Goal: Check status: Check status

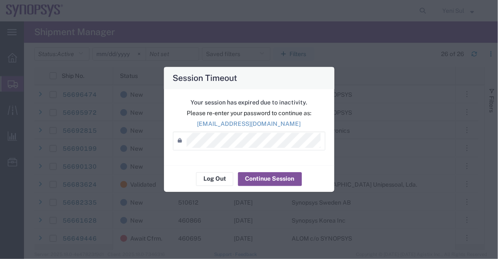
scroll to position [194, 0]
drag, startPoint x: 261, startPoint y: 176, endPoint x: 255, endPoint y: 175, distance: 6.5
click at [260, 177] on button "Continue Session" at bounding box center [270, 179] width 64 height 14
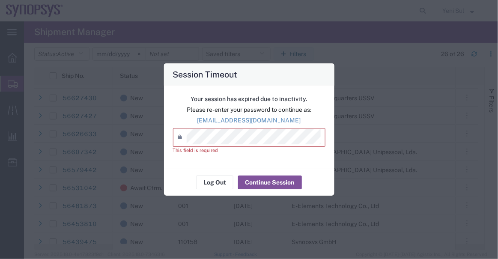
click at [218, 146] on div "Password *" at bounding box center [249, 137] width 152 height 19
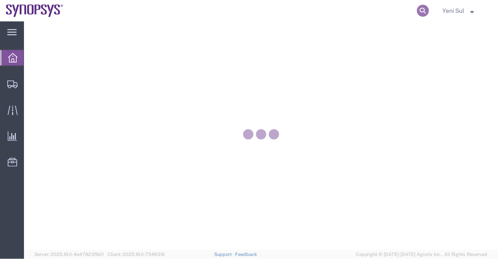
click at [422, 10] on icon at bounding box center [423, 11] width 12 height 12
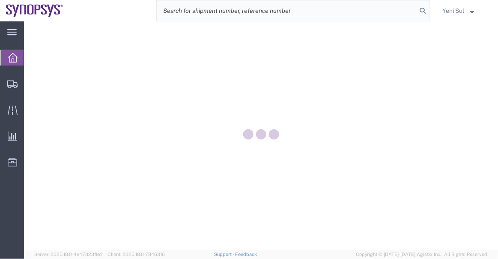
click at [393, 12] on input "search" at bounding box center [287, 10] width 260 height 21
paste input "53235835"
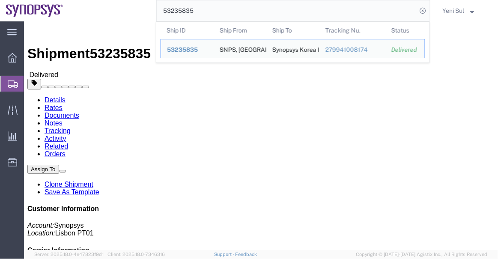
click div "Shipment Detail Ship From SNPS, Portugal Unipessoal, Lda. (Pedro Leal) Lagoas P…"
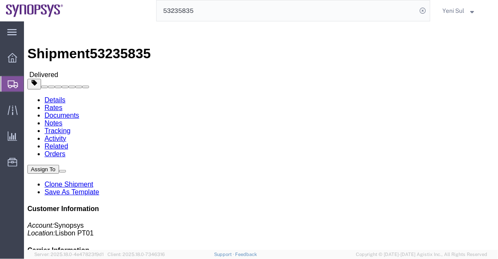
click link "Documents"
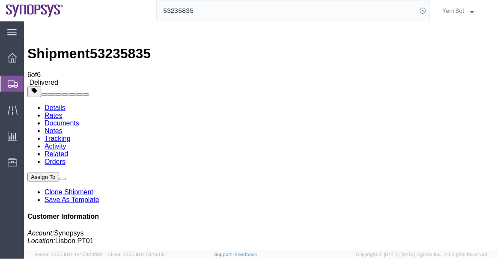
click at [59, 104] on link "Details" at bounding box center [54, 107] width 21 height 7
click div "Leg 1 - Small Parcel"
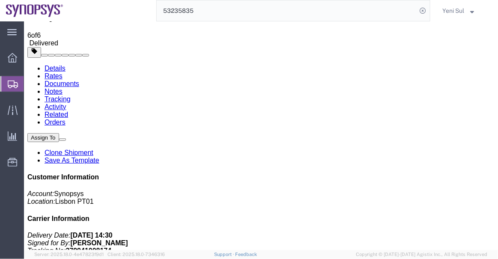
scroll to position [39, 0]
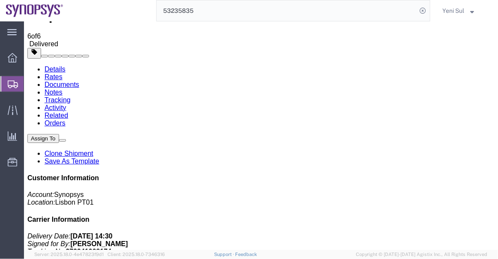
click div "Shipment Detail Ship From SNPS, Portugal Unipessoal, Lda. (Pedro Leal) Lagoas P…"
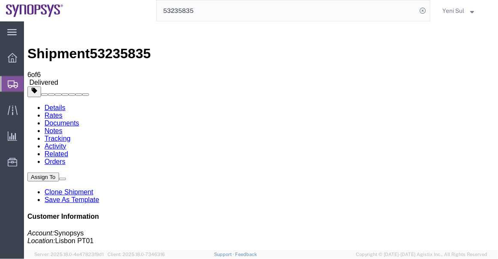
click h4 "Routing & Vehicle Information"
click at [0, 0] on span "Shipment Manager" at bounding box center [0, 0] width 0 height 0
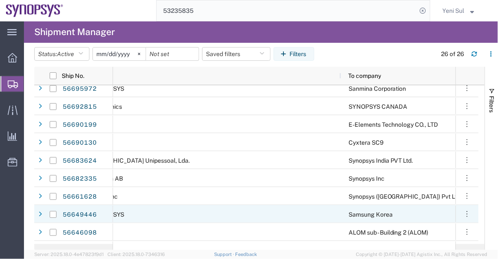
scroll to position [39, 0]
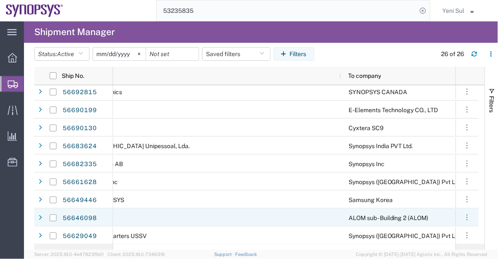
click at [304, 208] on div "Iron Box" at bounding box center [198, 217] width 284 height 18
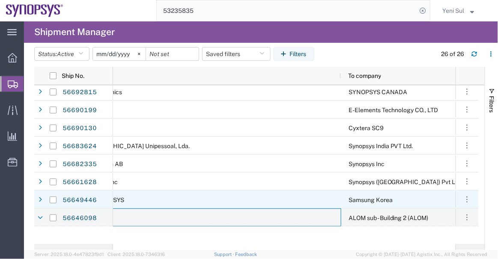
click at [354, 204] on div "Samsung Korea" at bounding box center [406, 199] width 130 height 18
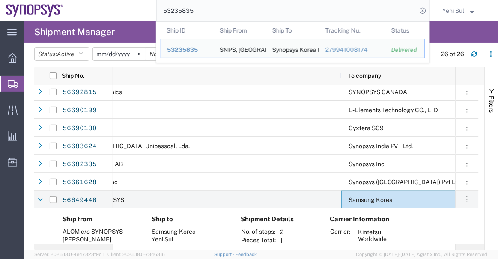
drag, startPoint x: 395, startPoint y: 12, endPoint x: 92, endPoint y: 5, distance: 302.5
click at [92, 5] on div "53235835 Ship ID Ship From Ship To Tracking Nu. Status Ship ID 53235835 Ship Fr…" at bounding box center [249, 10] width 361 height 21
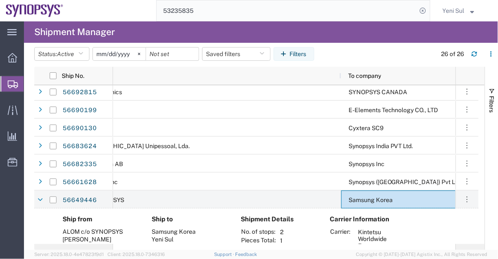
paste input "6649446"
type input "56649446"
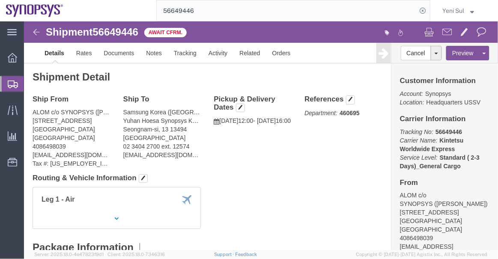
click div "Ship From ALOM c/o SYNOPSYS (Nirali Trivedi) 48105 Warm Springs Blvd. Fremont, …"
click div "Shipment Detail Ship From ALOM c/o SYNOPSYS (Nirali Trivedi) 48105 Warm Springs…"
drag, startPoint x: 255, startPoint y: 170, endPoint x: 246, endPoint y: 183, distance: 15.6
click div "Leg 1 - Air"
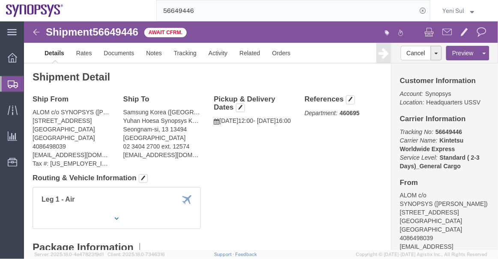
click h4 "Routing & Vehicle Information"
click div "Leg 1 - Air"
click at [0, 0] on span "Shipment Manager" at bounding box center [0, 0] width 0 height 0
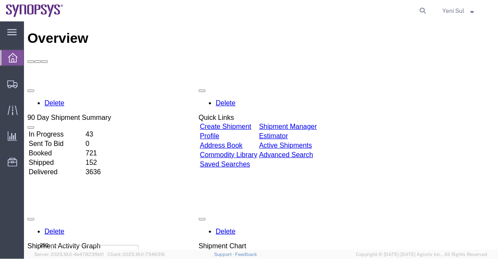
drag, startPoint x: 419, startPoint y: 12, endPoint x: 389, endPoint y: 11, distance: 30.0
click at [420, 11] on icon at bounding box center [423, 11] width 12 height 12
click at [384, 11] on input "search" at bounding box center [287, 10] width 260 height 21
paste input "56661628"
type input "56661628"
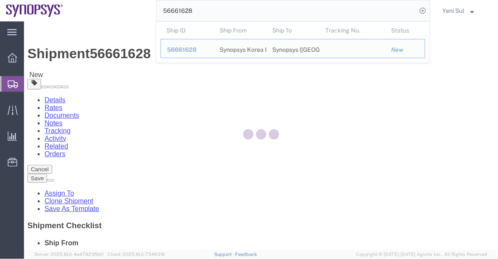
select select "63142"
select select "63126"
